Goal: Communication & Community: Participate in discussion

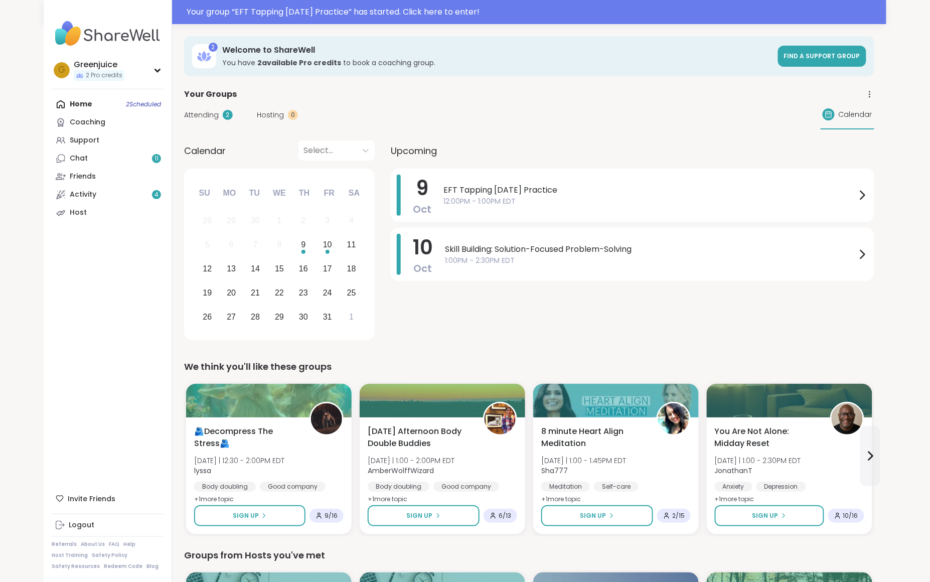
click at [915, 16] on div at bounding box center [465, 12] width 930 height 24
click at [777, 200] on span "12:00PM - 1:00PM EDT" at bounding box center [649, 201] width 413 height 11
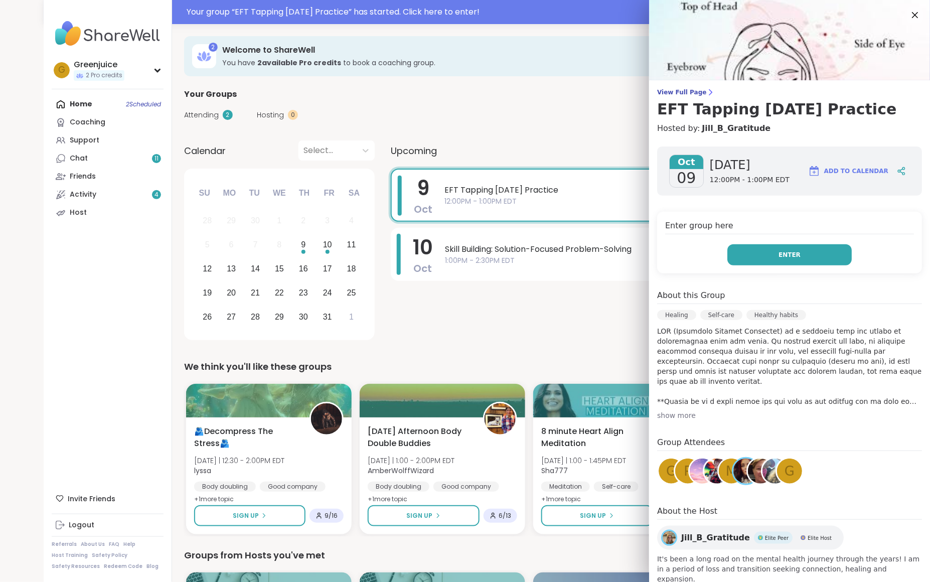
click at [795, 259] on span "Enter" at bounding box center [789, 254] width 22 height 9
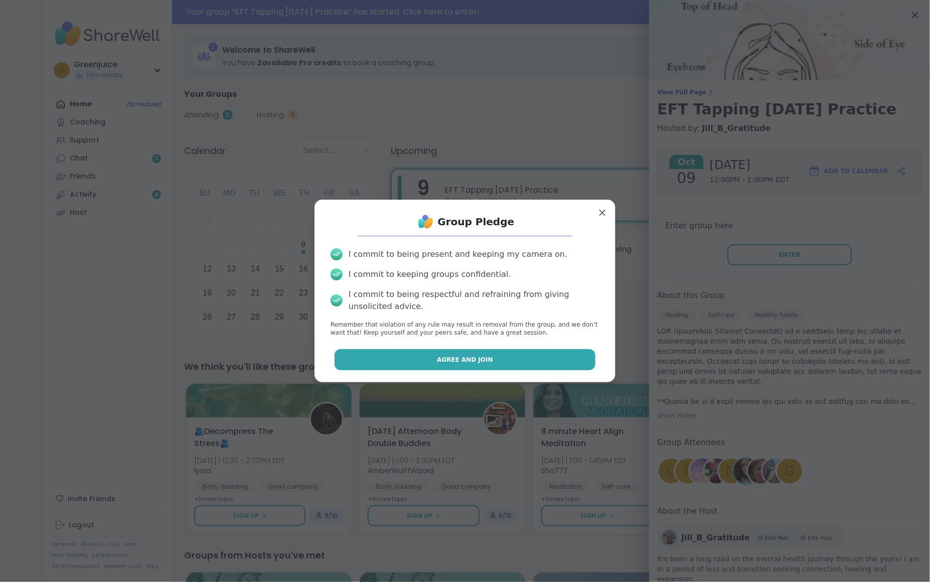
click at [535, 352] on button "Agree and Join" at bounding box center [464, 359] width 261 height 21
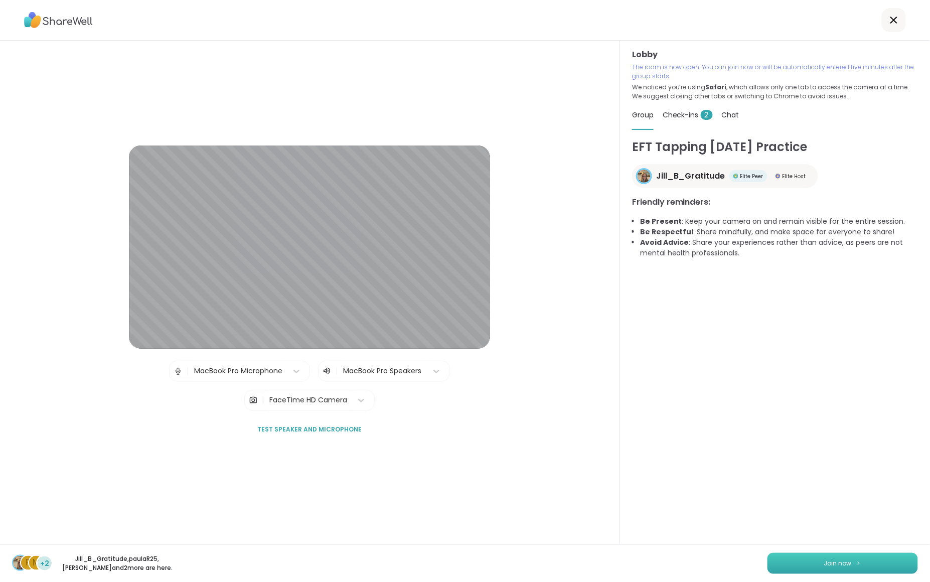
click at [821, 556] on button "Join now" at bounding box center [842, 563] width 150 height 21
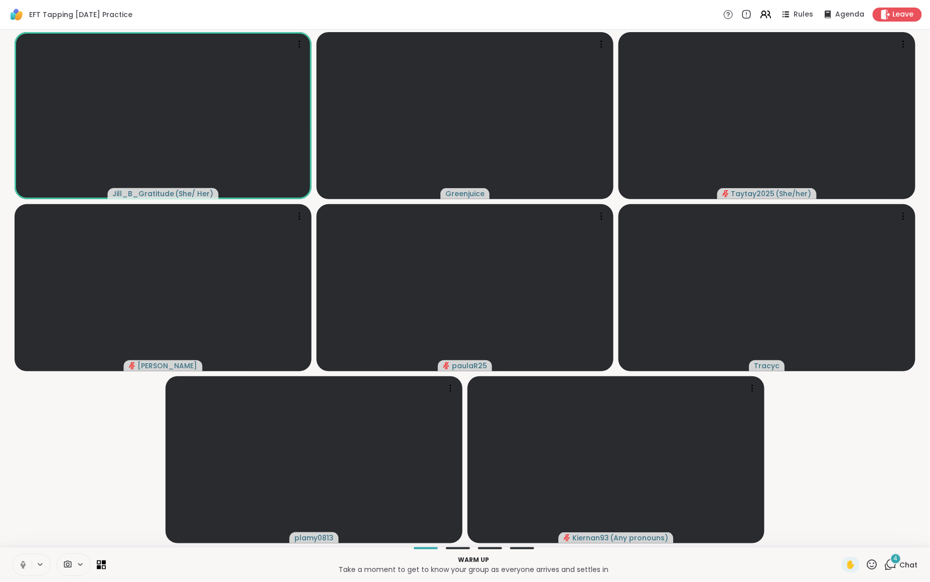
click at [906, 565] on span "Chat" at bounding box center [909, 565] width 18 height 10
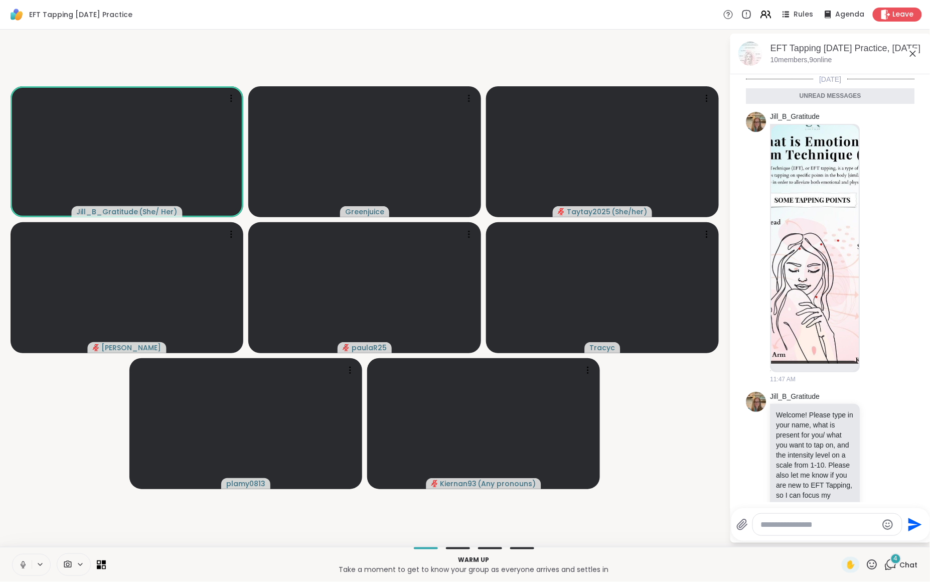
scroll to position [345, 0]
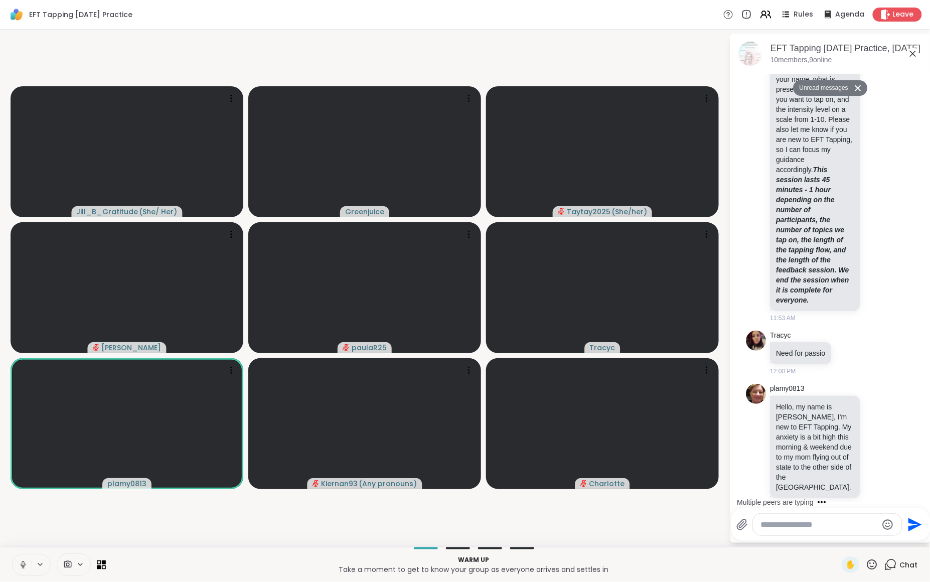
click at [779, 525] on textarea "Type your message" at bounding box center [819, 524] width 117 height 10
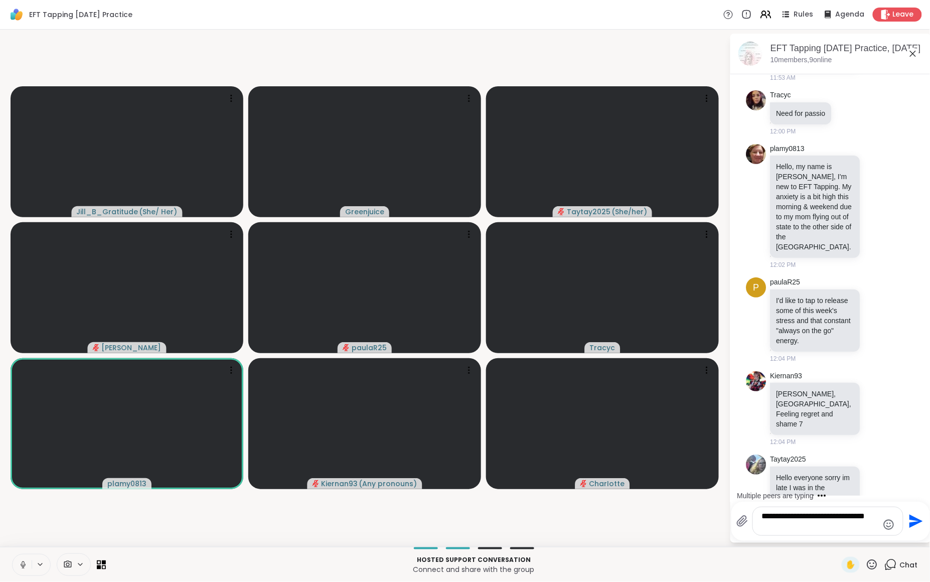
scroll to position [631, 0]
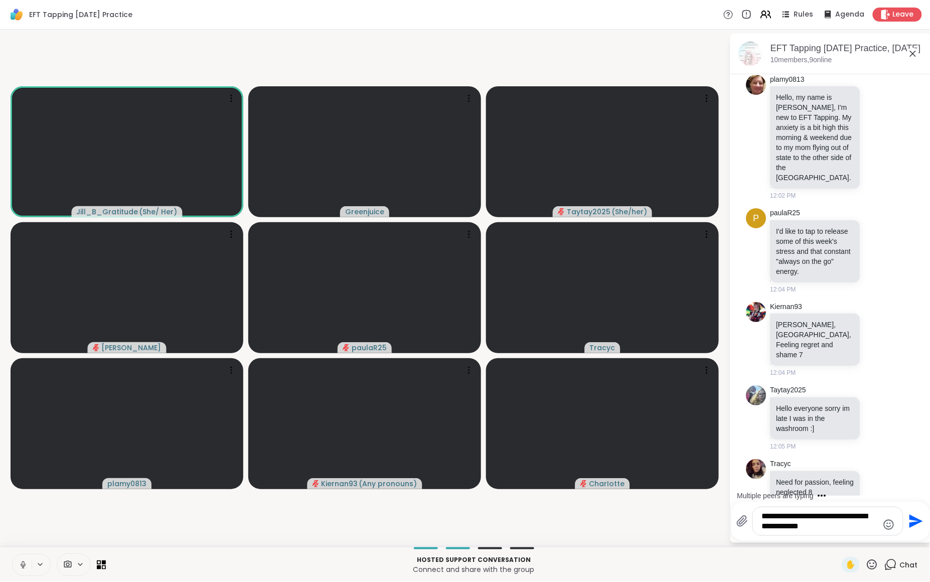
drag, startPoint x: 815, startPoint y: 524, endPoint x: 878, endPoint y: 526, distance: 63.7
click at [878, 526] on div "**********" at bounding box center [828, 521] width 150 height 28
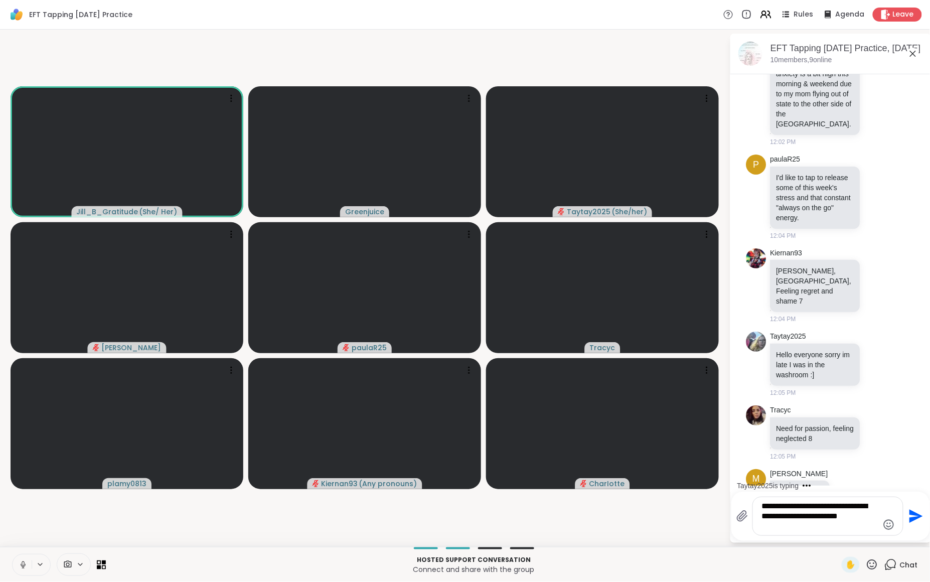
click at [867, 526] on textarea "**********" at bounding box center [820, 516] width 116 height 30
type textarea "**********"
click at [913, 516] on icon "Send" at bounding box center [915, 516] width 16 height 16
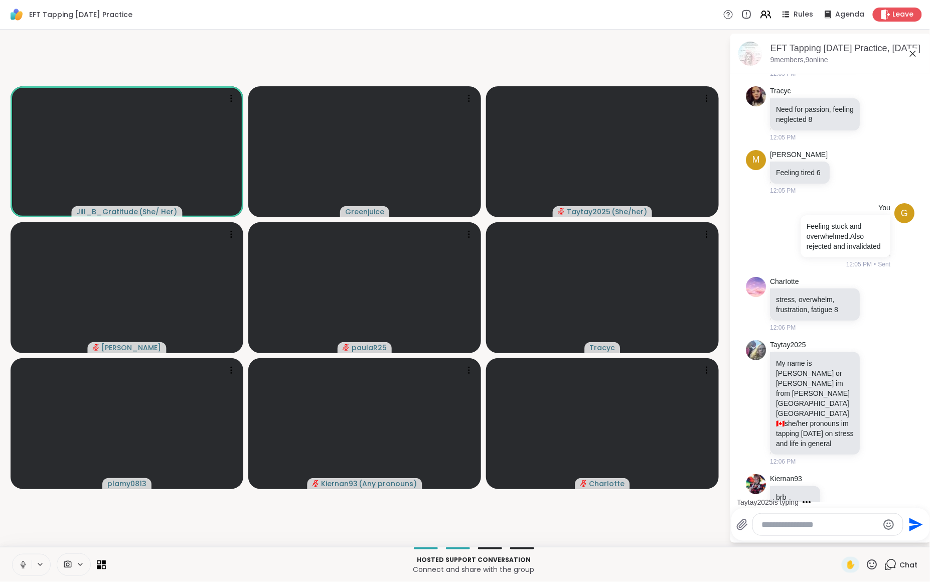
scroll to position [1077, 0]
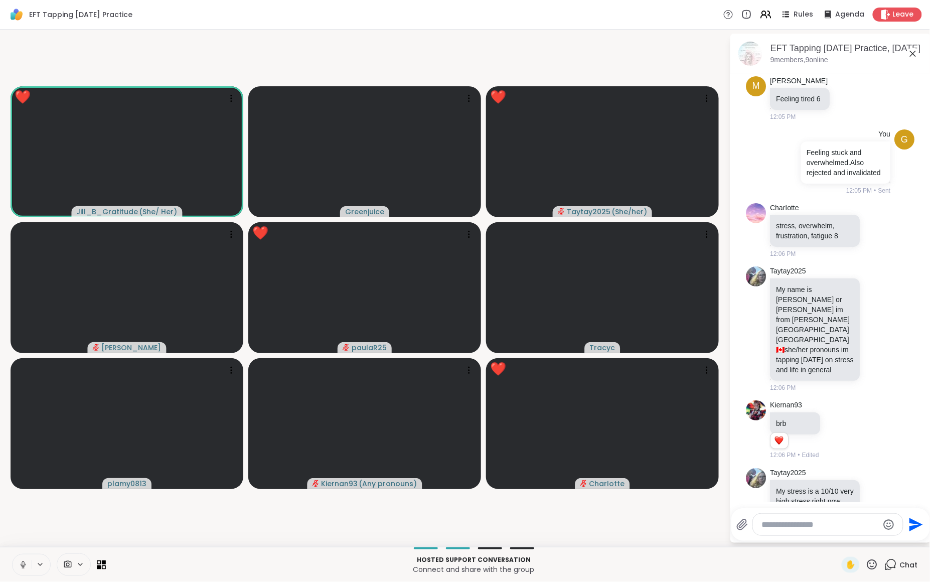
click at [869, 563] on icon at bounding box center [871, 564] width 13 height 13
click at [837, 537] on span "❤️" at bounding box center [842, 538] width 10 height 12
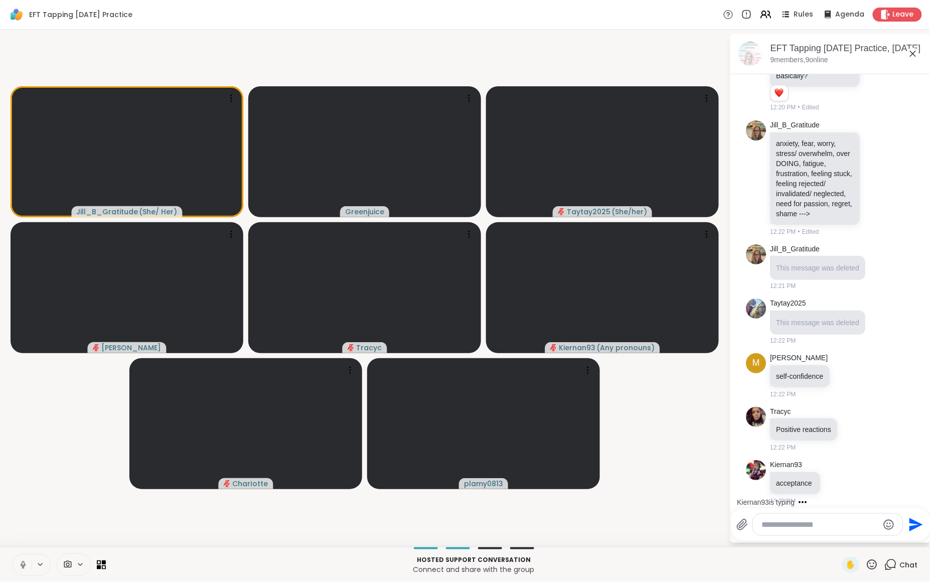
scroll to position [1679, 0]
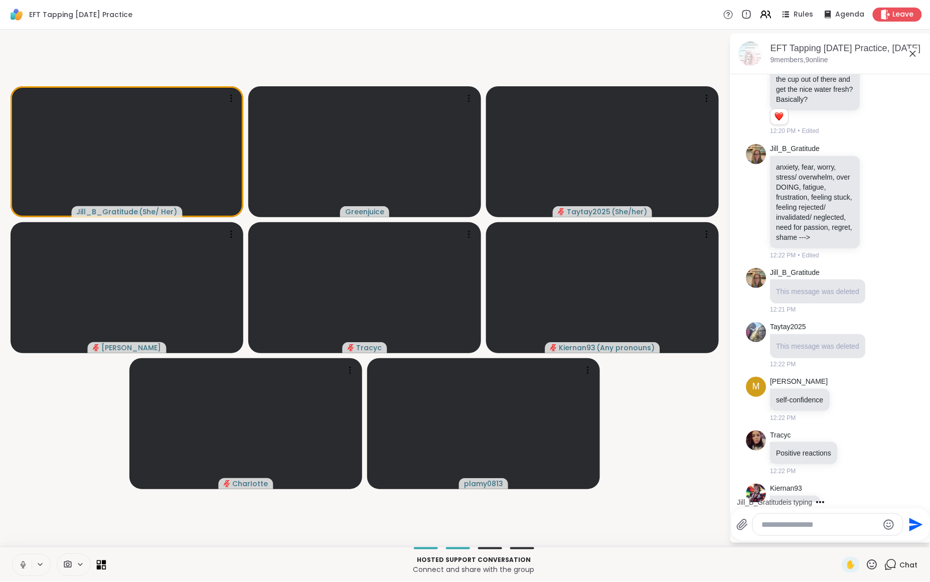
click at [105, 566] on icon at bounding box center [104, 567] width 5 height 5
